Goal: Transaction & Acquisition: Purchase product/service

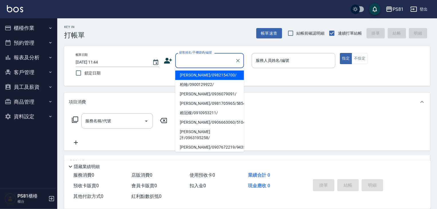
click at [199, 59] on input "顧客姓名/手機號碼/編號" at bounding box center [205, 61] width 55 height 10
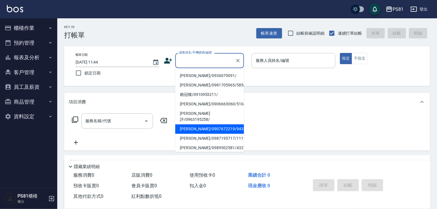
scroll to position [29, 0]
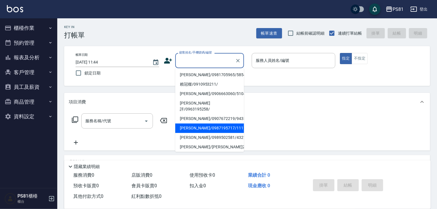
click at [209, 123] on li "[PERSON_NAME]/0987195717/111111" at bounding box center [209, 127] width 69 height 9
type input "[PERSON_NAME]/0987195717/111111"
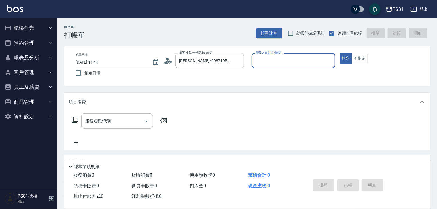
click at [265, 61] on input "服務人員姓名/編號" at bounding box center [293, 61] width 79 height 10
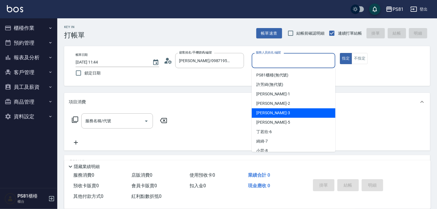
click at [280, 113] on div "[PERSON_NAME] -3" at bounding box center [294, 112] width 84 height 9
type input "[PERSON_NAME]-3"
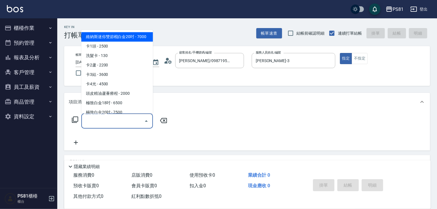
drag, startPoint x: 126, startPoint y: 118, endPoint x: 123, endPoint y: 121, distance: 4.7
click at [126, 118] on input "服務名稱/代號" at bounding box center [113, 121] width 58 height 10
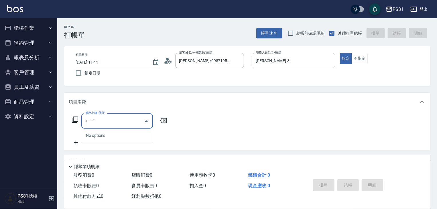
type input "ㄏ"
type input "理"
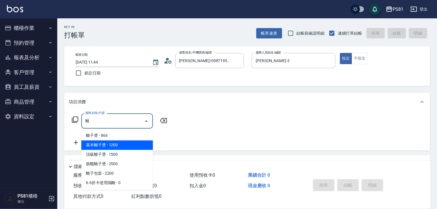
click at [117, 142] on span "基本離子燙 - 1200" at bounding box center [117, 145] width 72 height 9
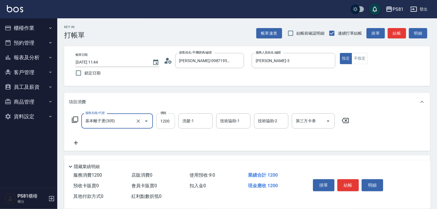
type input "基本離子燙(305)"
click at [174, 114] on input "1200" at bounding box center [165, 120] width 19 height 15
type input "3100"
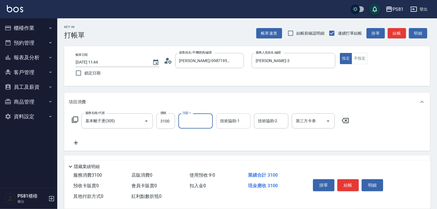
click at [233, 119] on input "技術協助-1" at bounding box center [233, 121] width 29 height 10
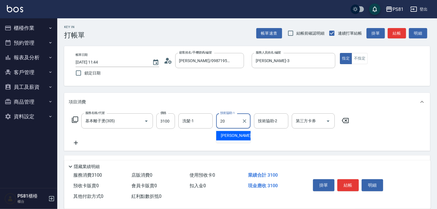
type input "[PERSON_NAME]-20"
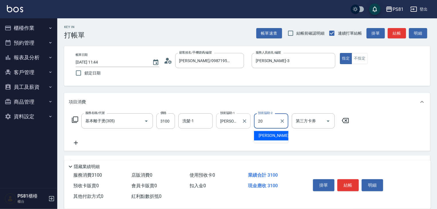
type input "[PERSON_NAME]-20"
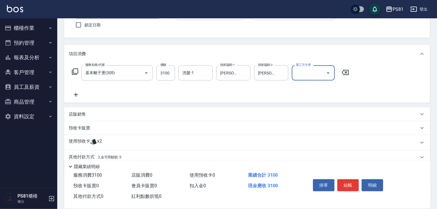
scroll to position [71, 0]
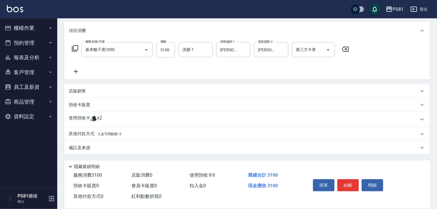
click at [344, 173] on div "掛單 結帳 明細" at bounding box center [364, 186] width 120 height 32
click at [348, 183] on button "結帳" at bounding box center [347, 185] width 21 height 12
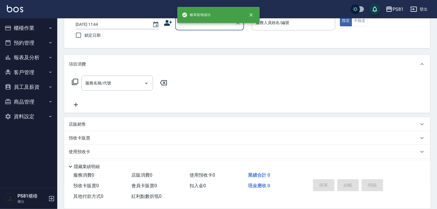
scroll to position [69, 0]
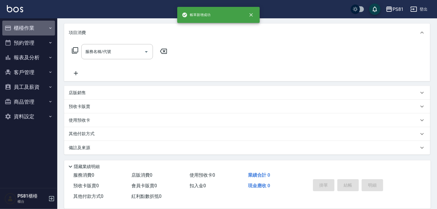
click at [36, 31] on button "櫃檯作業" at bounding box center [28, 28] width 53 height 15
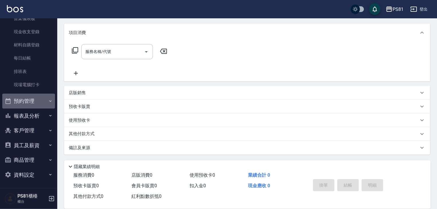
click at [34, 97] on button "預約管理" at bounding box center [28, 101] width 53 height 15
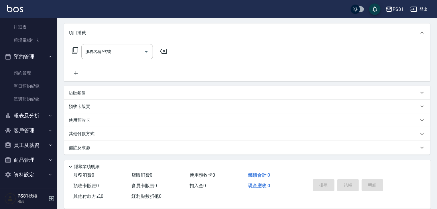
click at [43, 113] on button "報表及分析" at bounding box center [28, 115] width 53 height 15
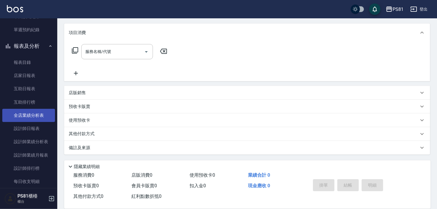
scroll to position [262, 0]
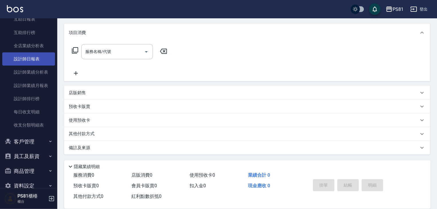
click at [32, 60] on link "設計師日報表" at bounding box center [28, 58] width 53 height 13
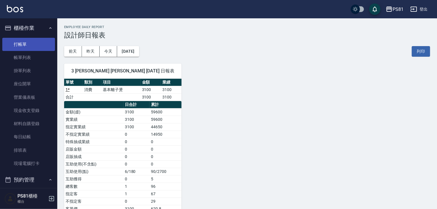
click at [14, 46] on link "打帳單" at bounding box center [28, 44] width 53 height 13
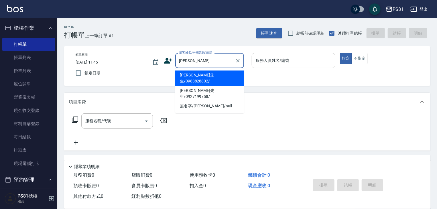
click at [227, 74] on li "[PERSON_NAME]先生/0983828802/" at bounding box center [209, 77] width 69 height 15
type input "[PERSON_NAME]先生/0983828802/"
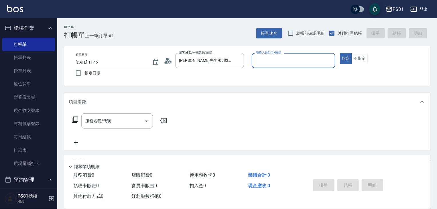
click at [290, 59] on input "服務人員姓名/編號" at bounding box center [293, 61] width 79 height 10
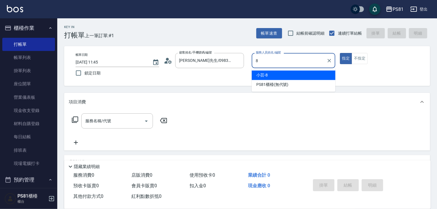
type input "小芸-8"
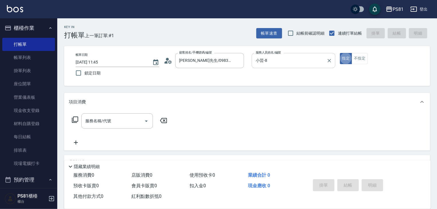
type button "true"
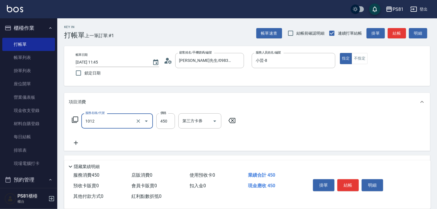
type input "B級洗剪(1012)"
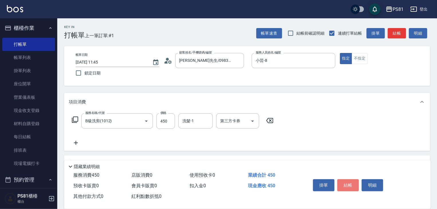
click at [345, 185] on button "結帳" at bounding box center [347, 185] width 21 height 12
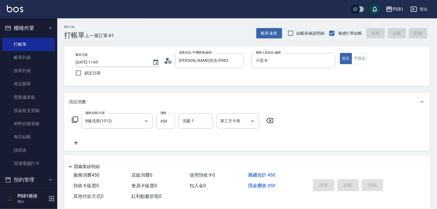
type input "[DATE] 12:06"
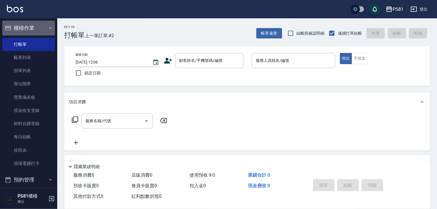
click at [45, 30] on button "櫃檯作業" at bounding box center [28, 28] width 53 height 15
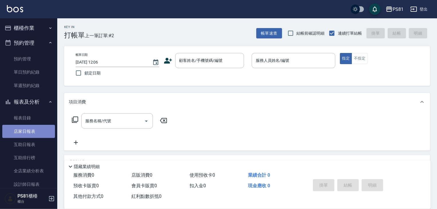
click at [46, 134] on link "店家日報表" at bounding box center [28, 131] width 53 height 13
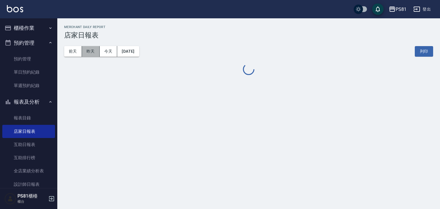
click at [95, 47] on button "昨天" at bounding box center [91, 51] width 18 height 11
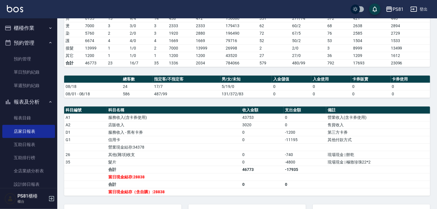
scroll to position [143, 0]
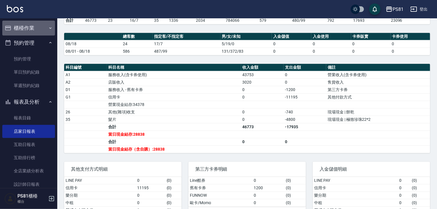
click at [38, 31] on button "櫃檯作業" at bounding box center [28, 28] width 53 height 15
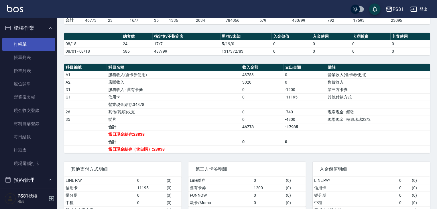
click at [35, 47] on link "打帳單" at bounding box center [28, 44] width 53 height 13
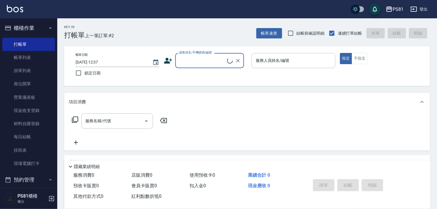
click at [198, 59] on input "顧客姓名/手機號碼/編號" at bounding box center [202, 61] width 49 height 10
type input "0971807"
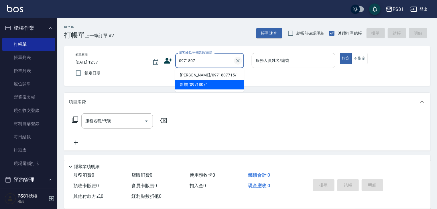
click at [238, 63] on icon "Clear" at bounding box center [238, 61] width 6 height 6
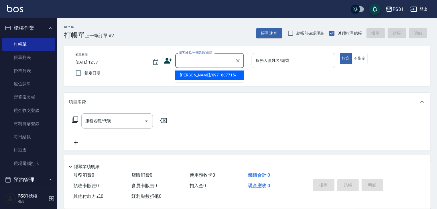
click at [216, 39] on div "Key In 打帳單 上一筆訂單:#2 帳單速查 結帳前確認明細 連續打單結帳 掛單 結帳 明細 帳單日期 [DATE] 12:37 鎖定日期 顧客姓名/手機…" at bounding box center [247, 148] width 380 height 260
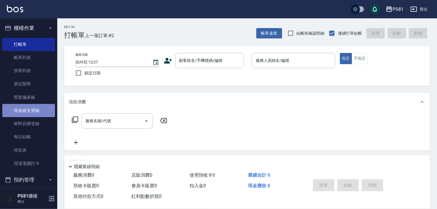
click at [34, 112] on link "現金收支登錄" at bounding box center [28, 110] width 53 height 13
